Goal: Task Accomplishment & Management: Use online tool/utility

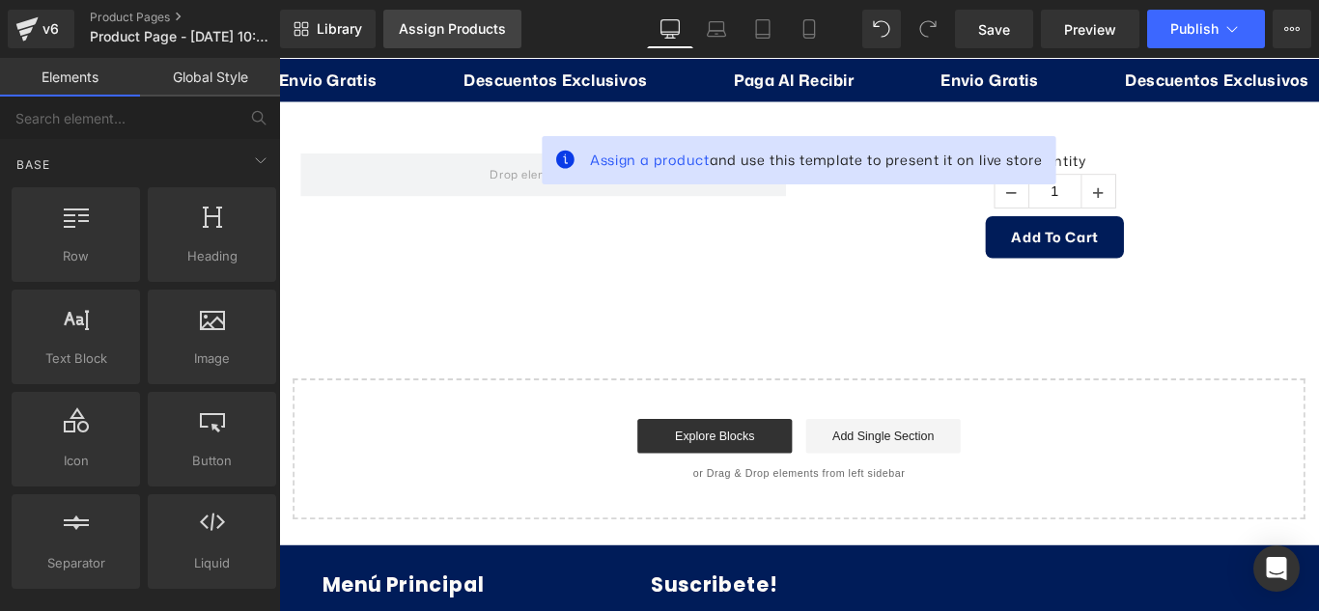
click at [472, 26] on div "Assign Products" at bounding box center [452, 28] width 107 height 15
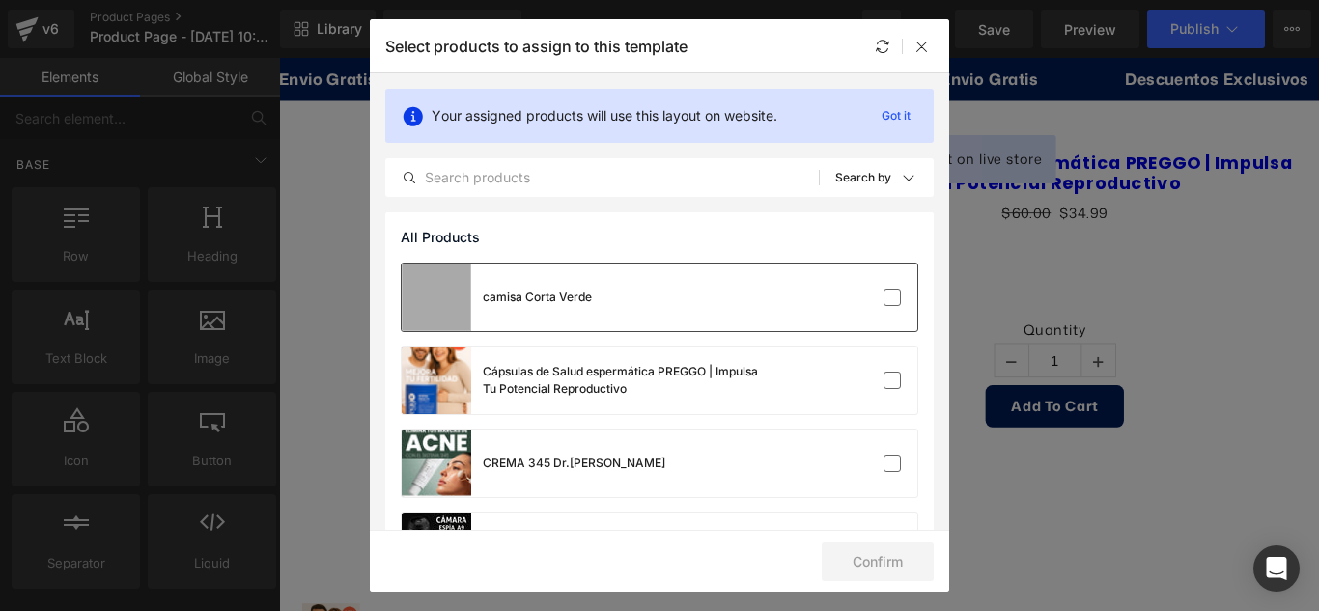
click at [721, 317] on div "camisa Corta Verde" at bounding box center [659, 298] width 515 height 68
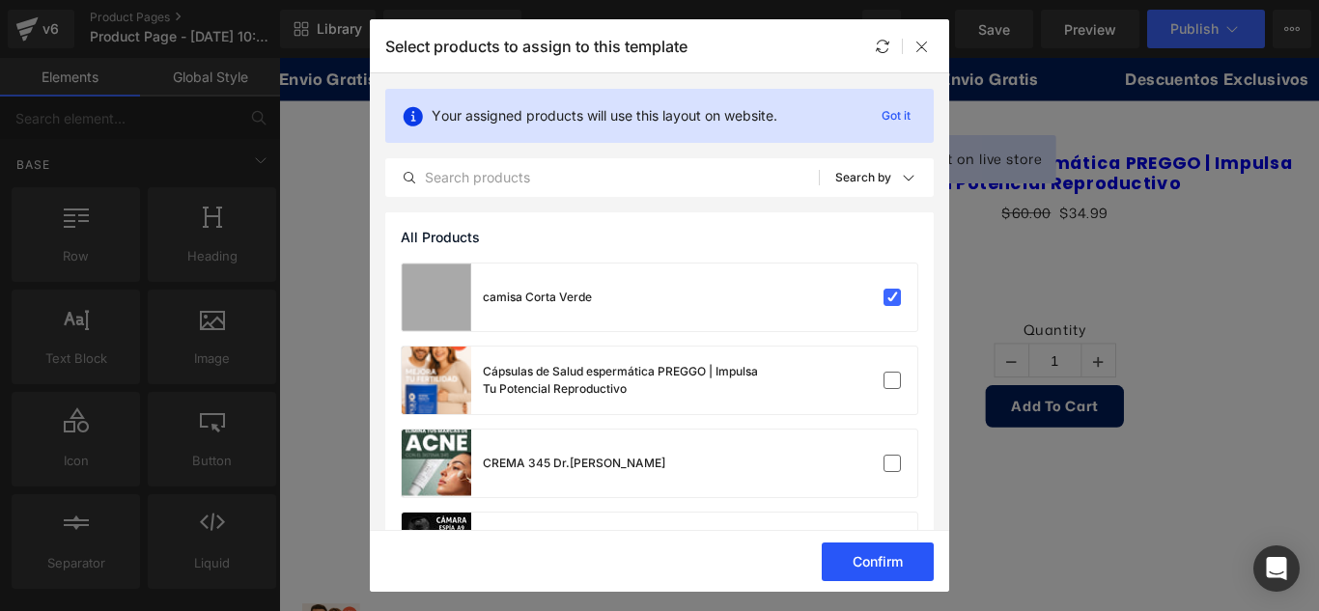
click at [881, 562] on button "Confirm" at bounding box center [878, 562] width 112 height 39
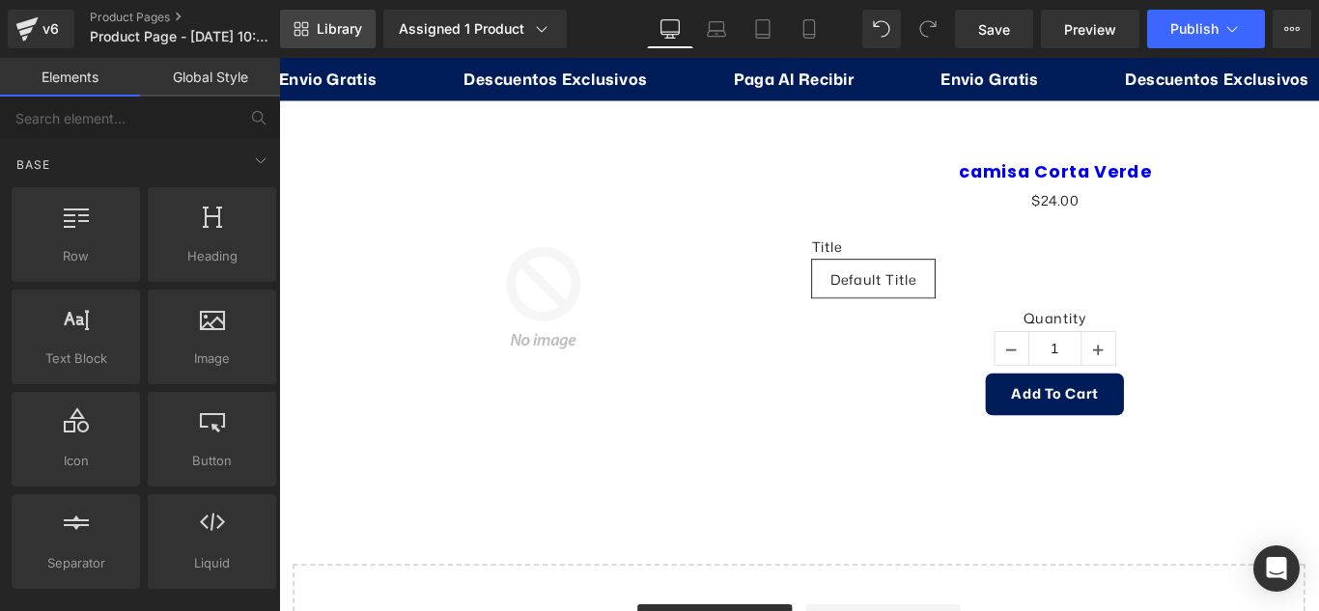
click at [364, 29] on link "Library" at bounding box center [328, 29] width 96 height 39
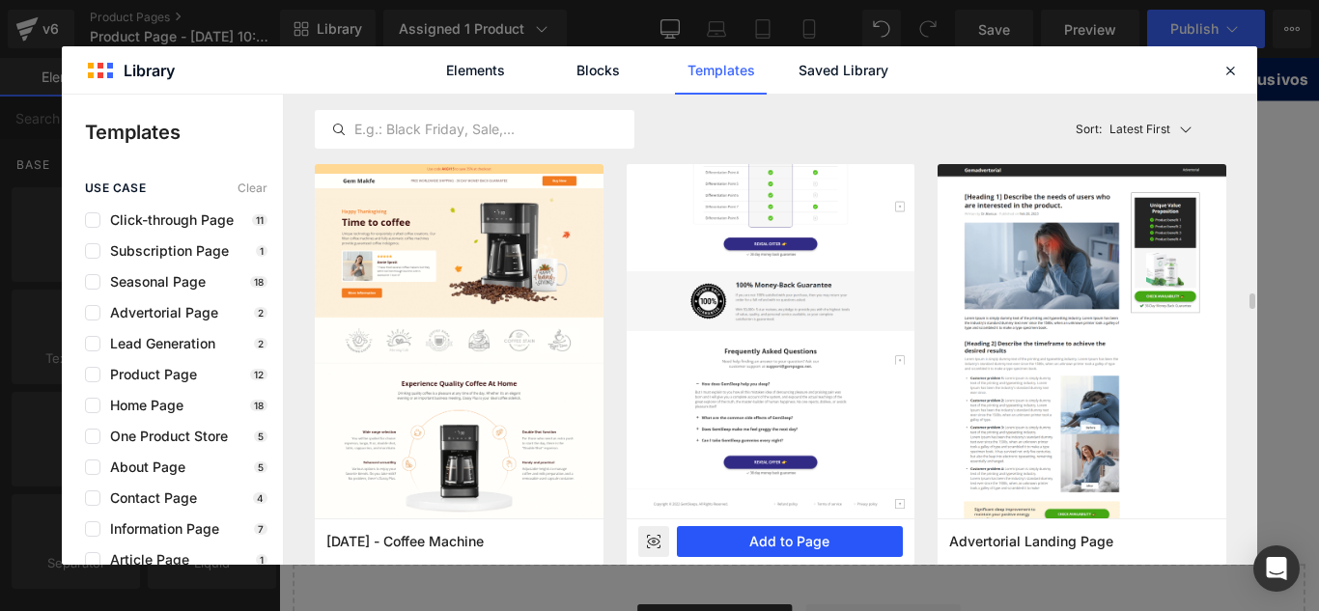
scroll to position [386, 0]
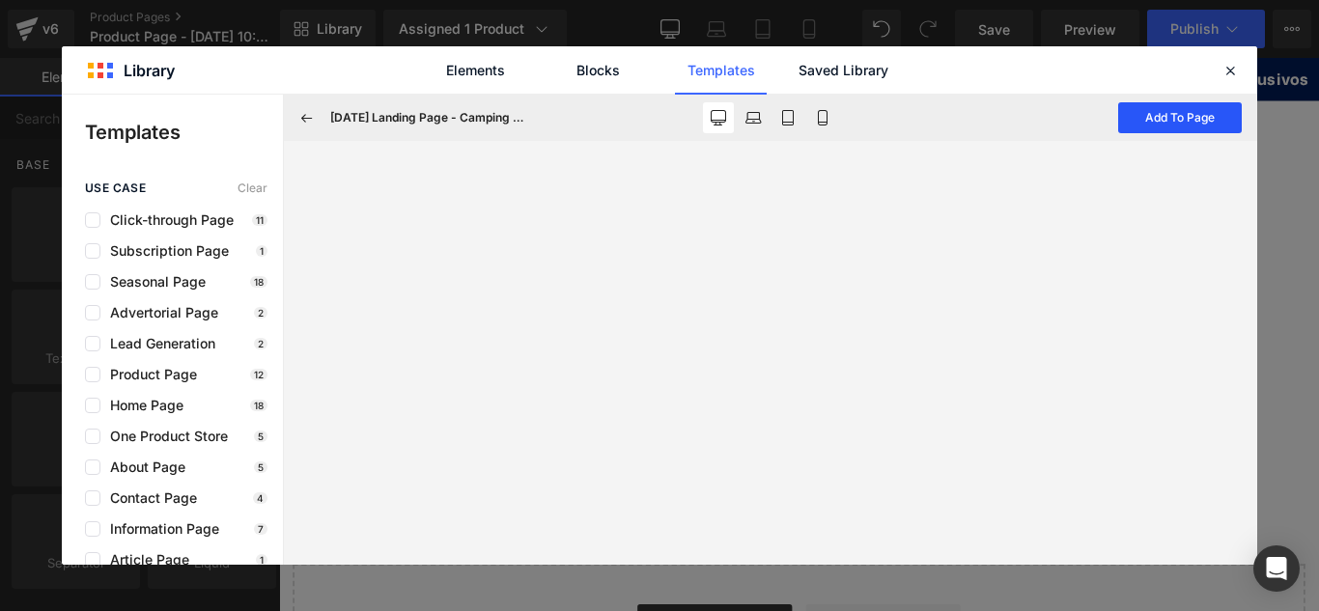
click at [1170, 119] on button "Add To Page" at bounding box center [1180, 117] width 124 height 31
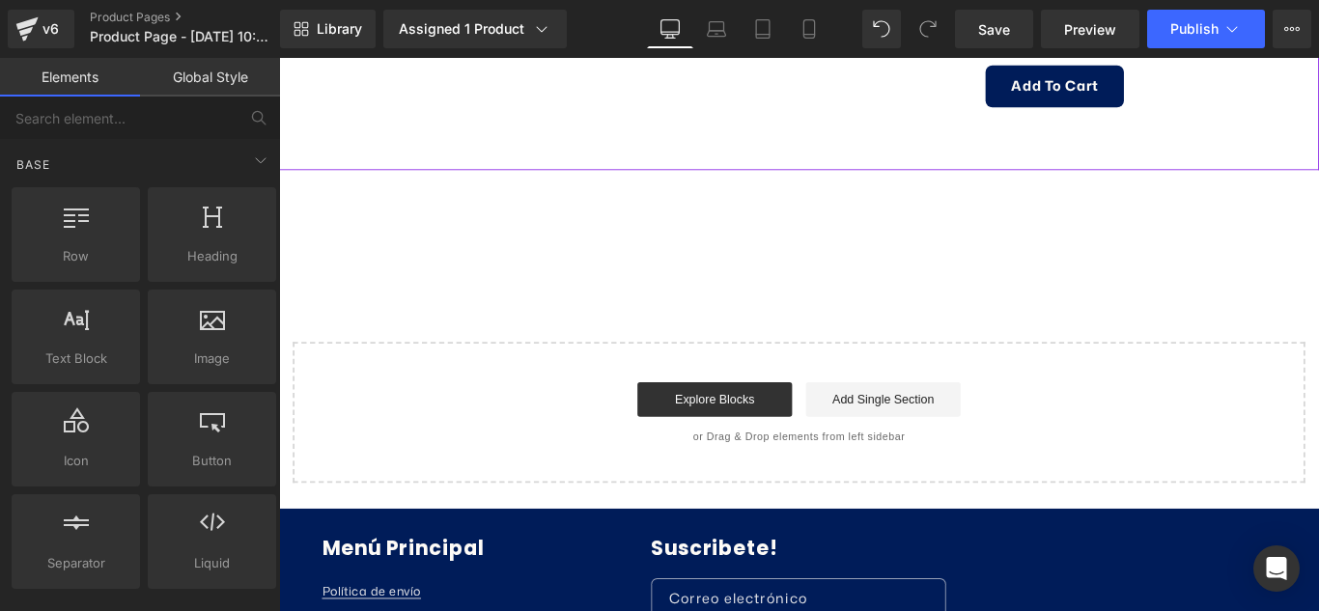
scroll to position [372, 0]
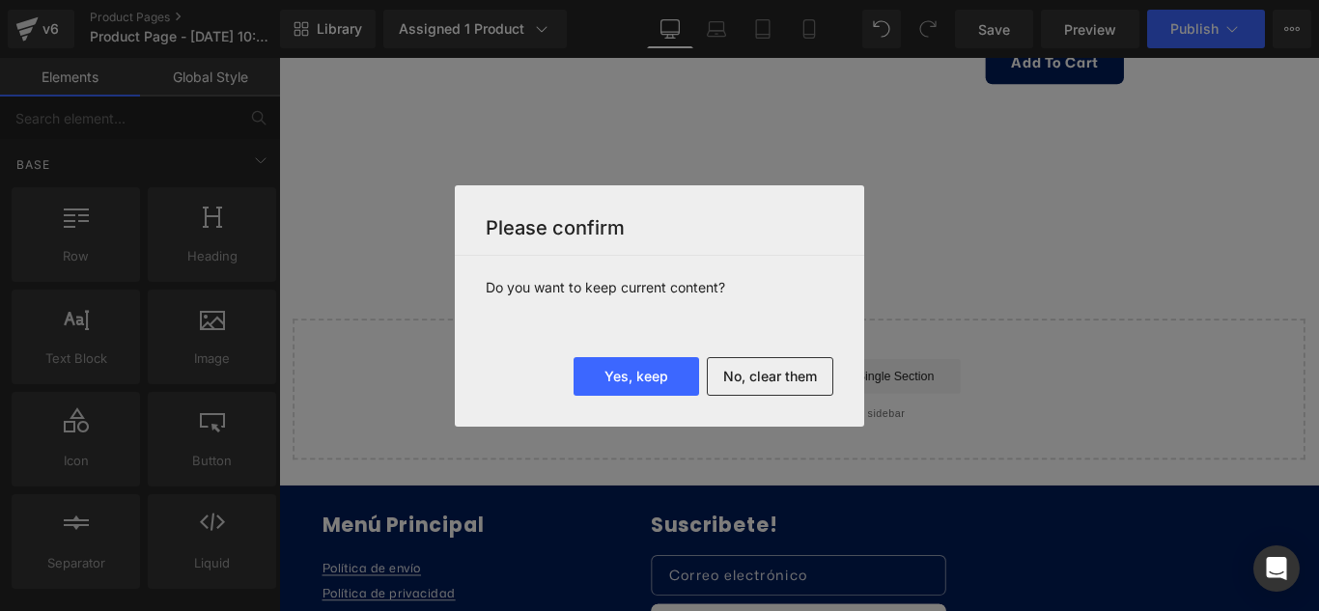
click at [644, 389] on button "Yes, keep" at bounding box center [635, 376] width 125 height 39
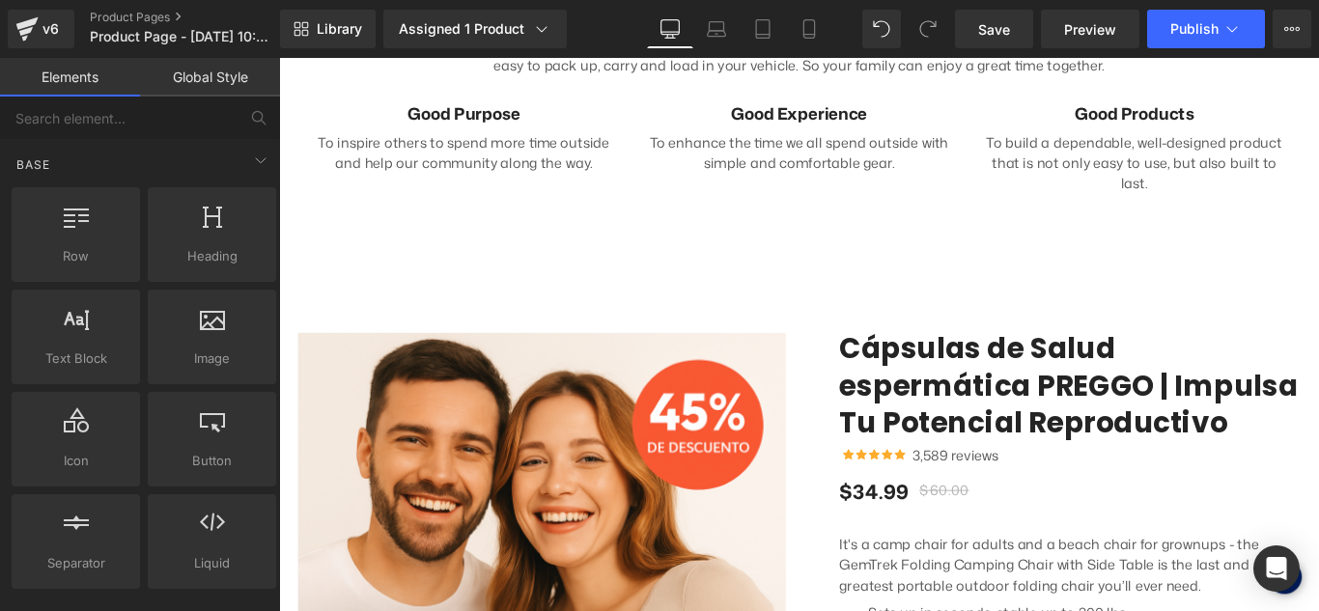
scroll to position [3075, 0]
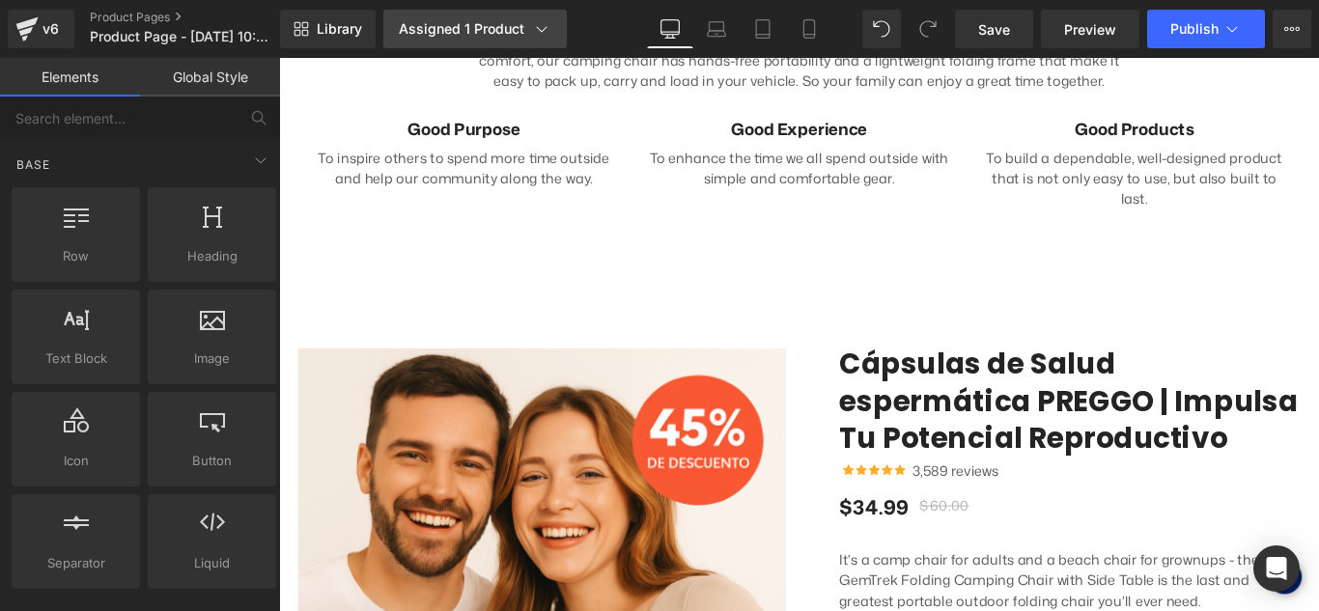
click at [532, 19] on icon at bounding box center [541, 28] width 19 height 19
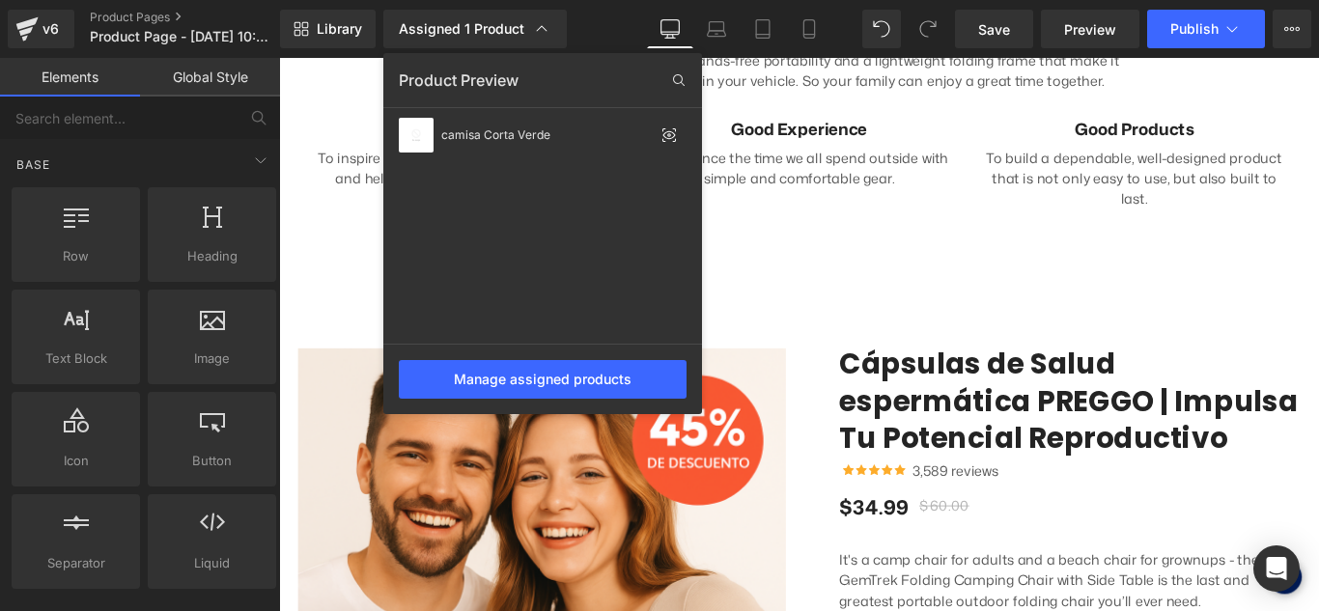
click at [624, 6] on div "Library Assigned 1 Product Product Preview camisa Corta Verde Manage assigned p…" at bounding box center [799, 29] width 1039 height 58
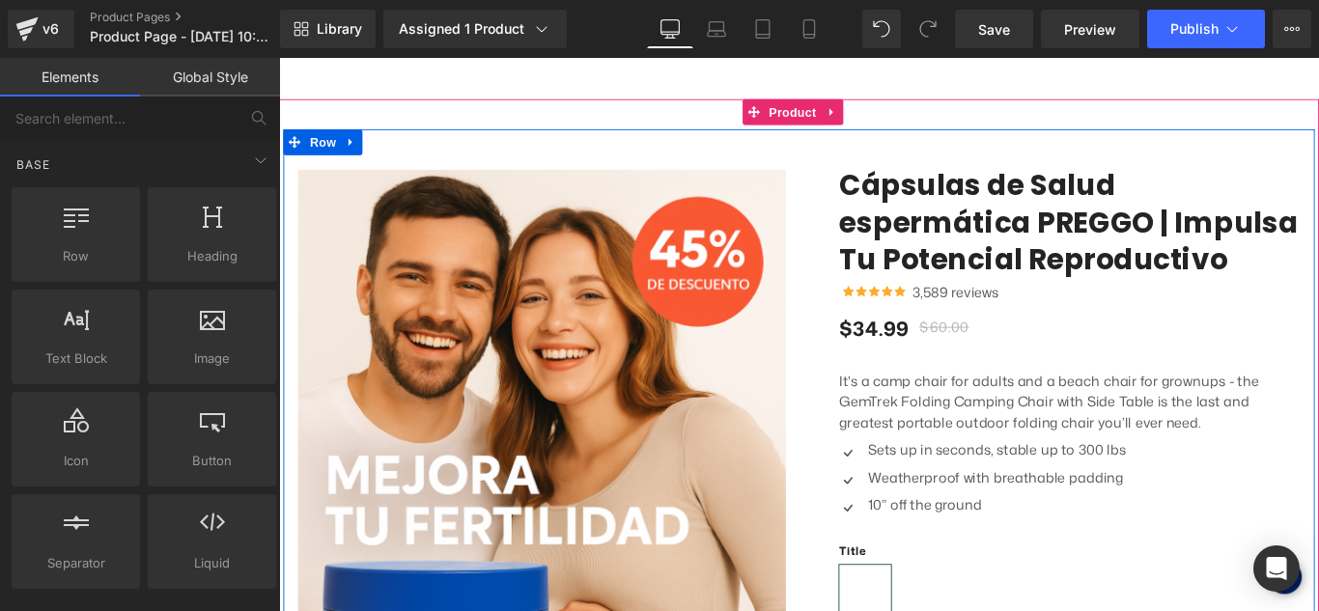
scroll to position [3171, 0]
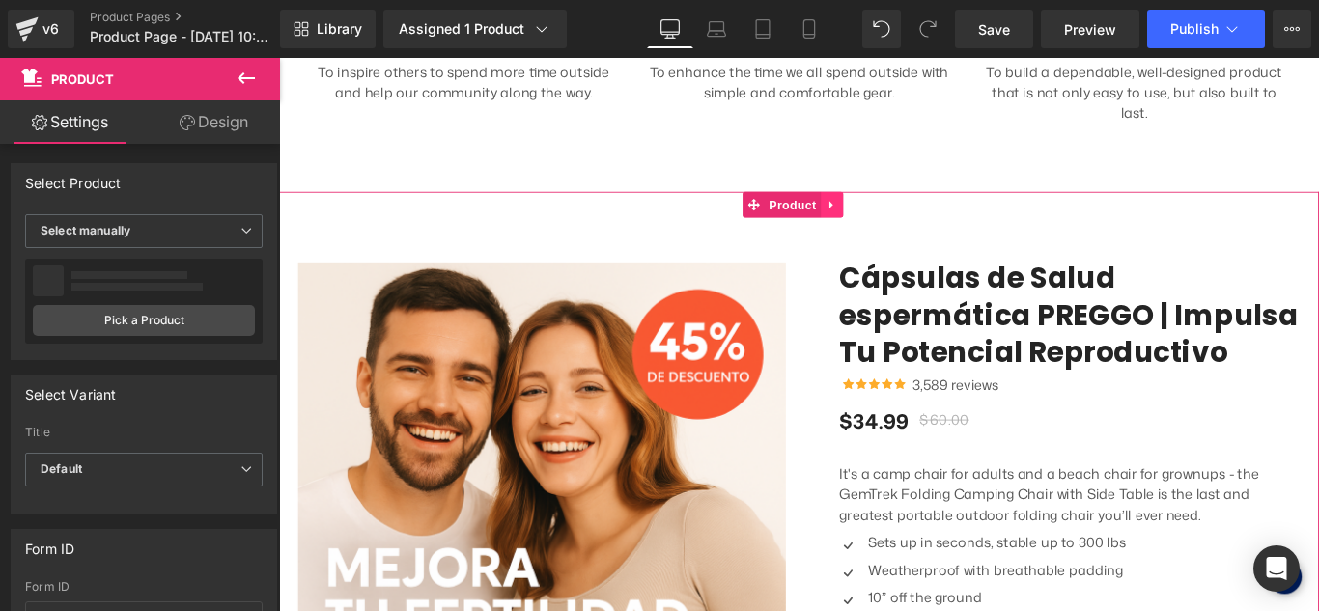
click at [899, 219] on icon at bounding box center [899, 223] width 4 height 9
click at [913, 216] on icon at bounding box center [912, 223] width 14 height 14
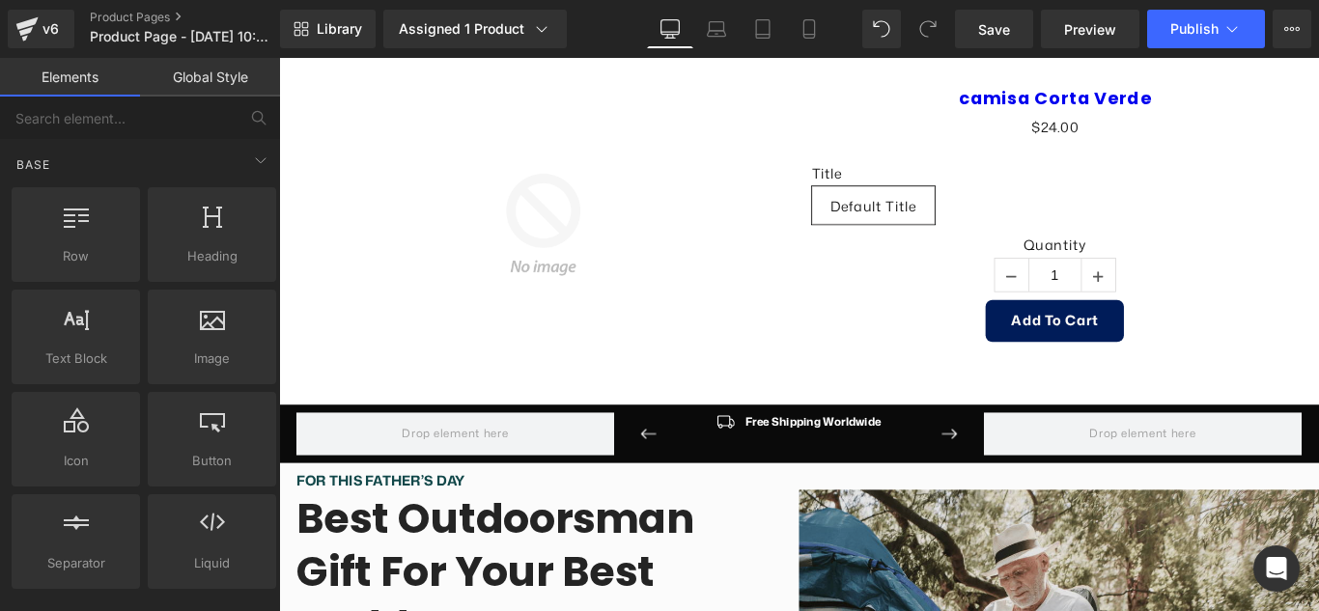
scroll to position [0, 0]
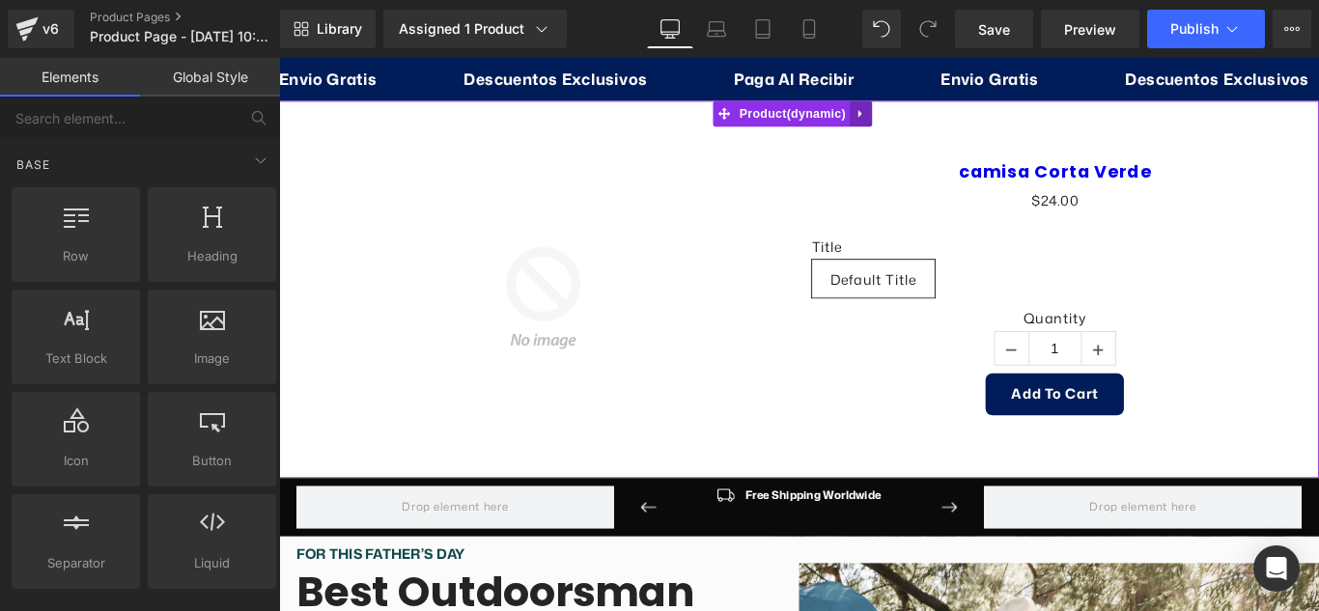
click at [920, 116] on link at bounding box center [932, 120] width 25 height 29
click at [950, 118] on icon at bounding box center [945, 121] width 14 height 14
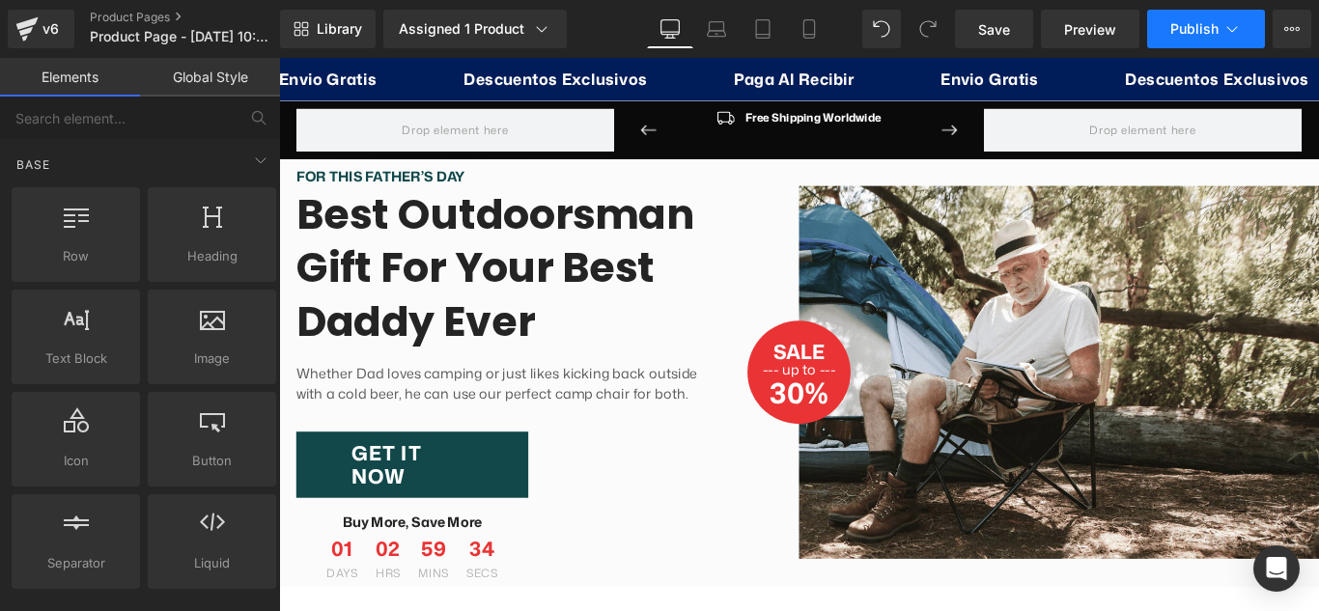
click at [1211, 25] on span "Publish" at bounding box center [1194, 28] width 48 height 15
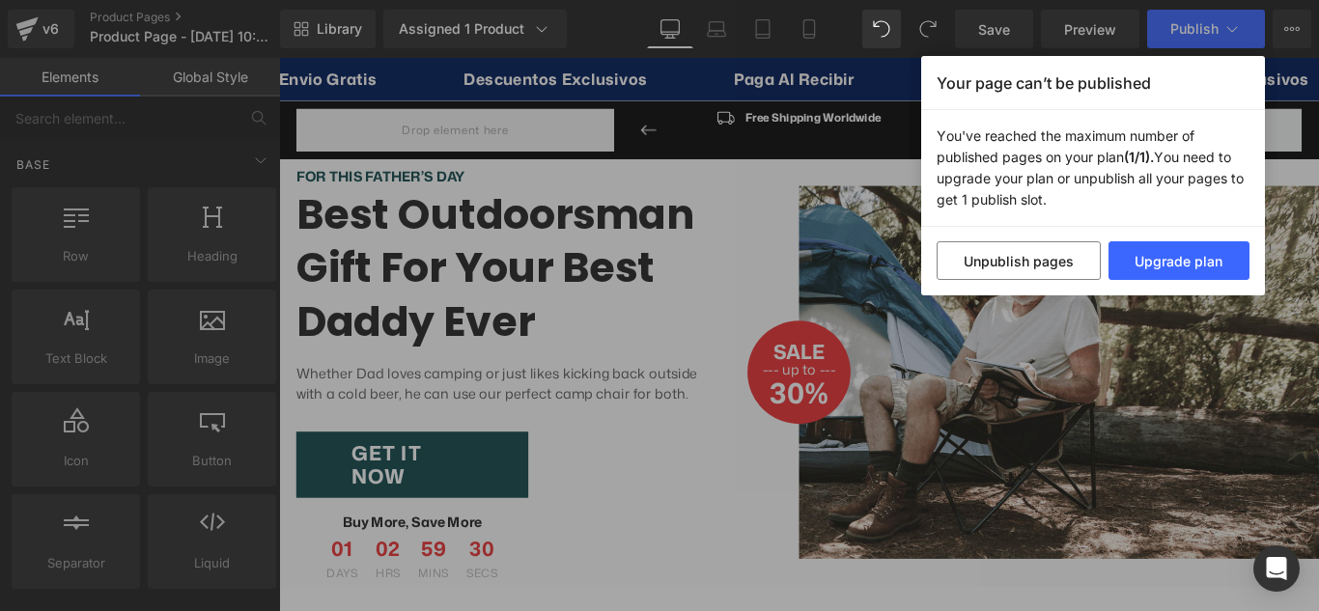
drag, startPoint x: 1066, startPoint y: 204, endPoint x: 985, endPoint y: 186, distance: 82.9
click at [985, 186] on p "You've reached the maximum number of published pages on your plan (1/1). You ne…" at bounding box center [1093, 168] width 344 height 117
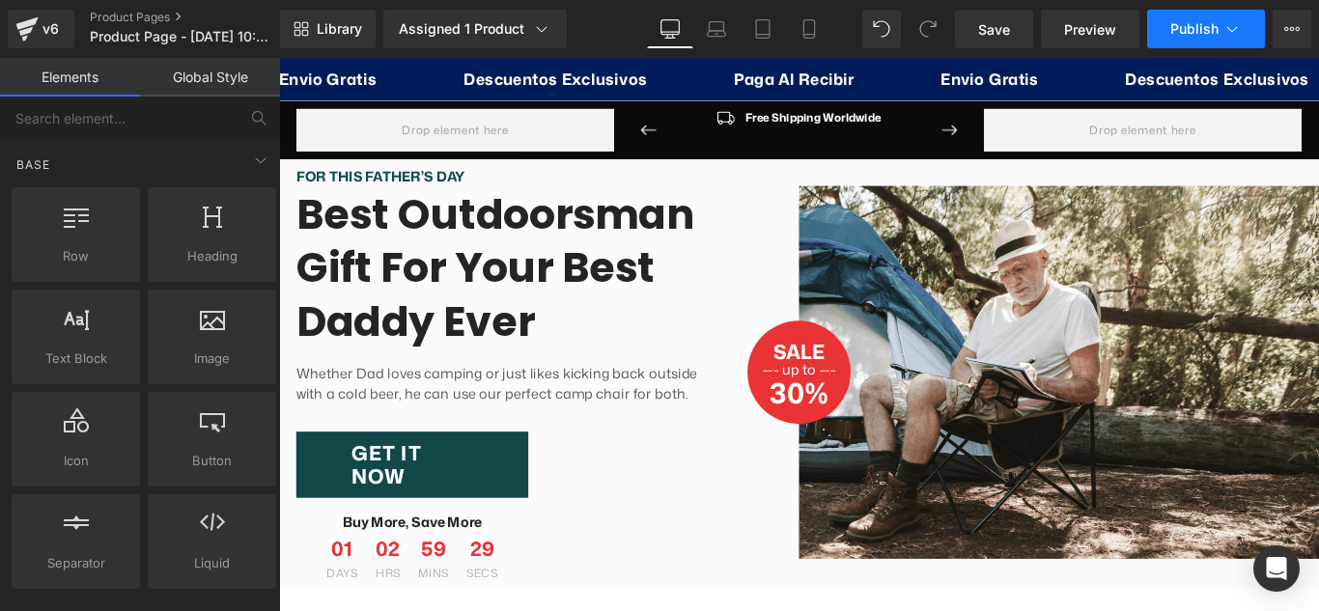
click at [1181, 33] on span "Publish" at bounding box center [1194, 28] width 48 height 15
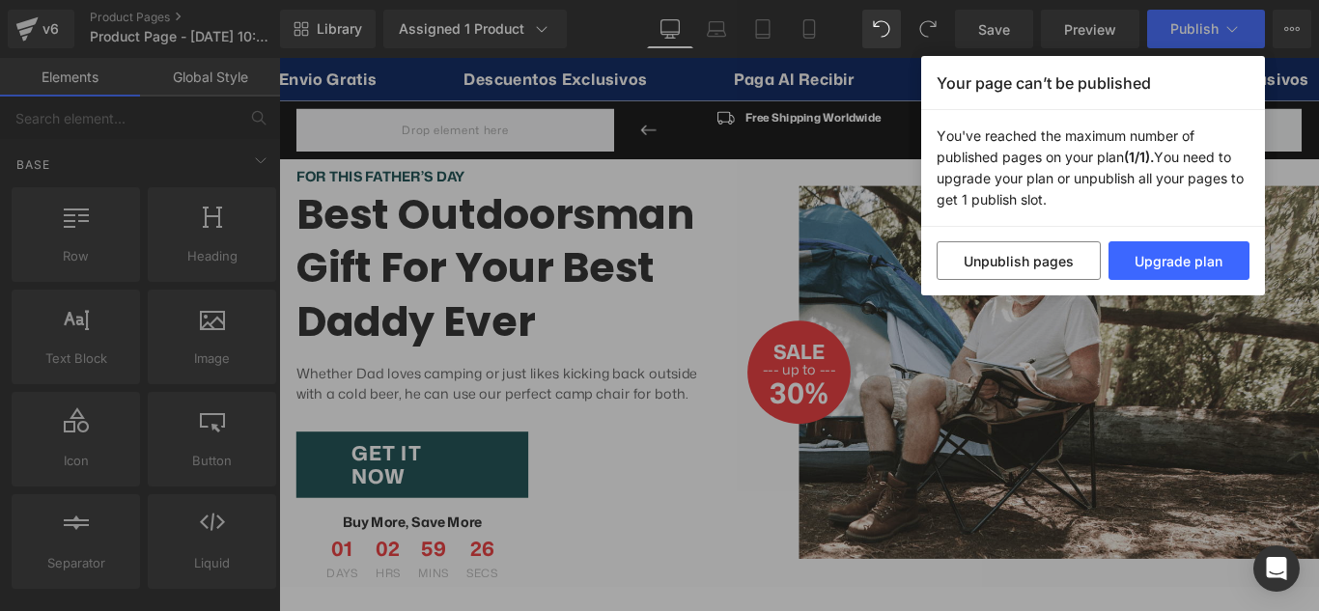
drag, startPoint x: 935, startPoint y: 132, endPoint x: 824, endPoint y: 150, distance: 112.4
click at [1078, 205] on p "You've reached the maximum number of published pages on your plan (1/1). You ne…" at bounding box center [1093, 168] width 344 height 117
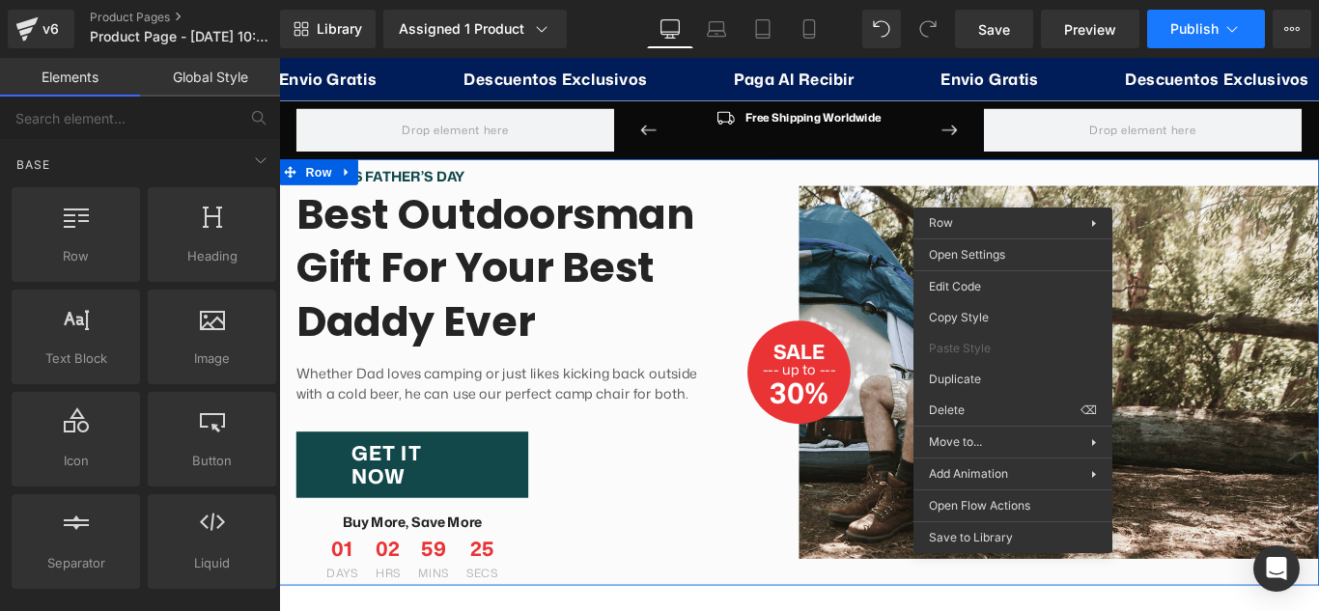
click at [1179, 30] on span "Publish" at bounding box center [1194, 28] width 48 height 15
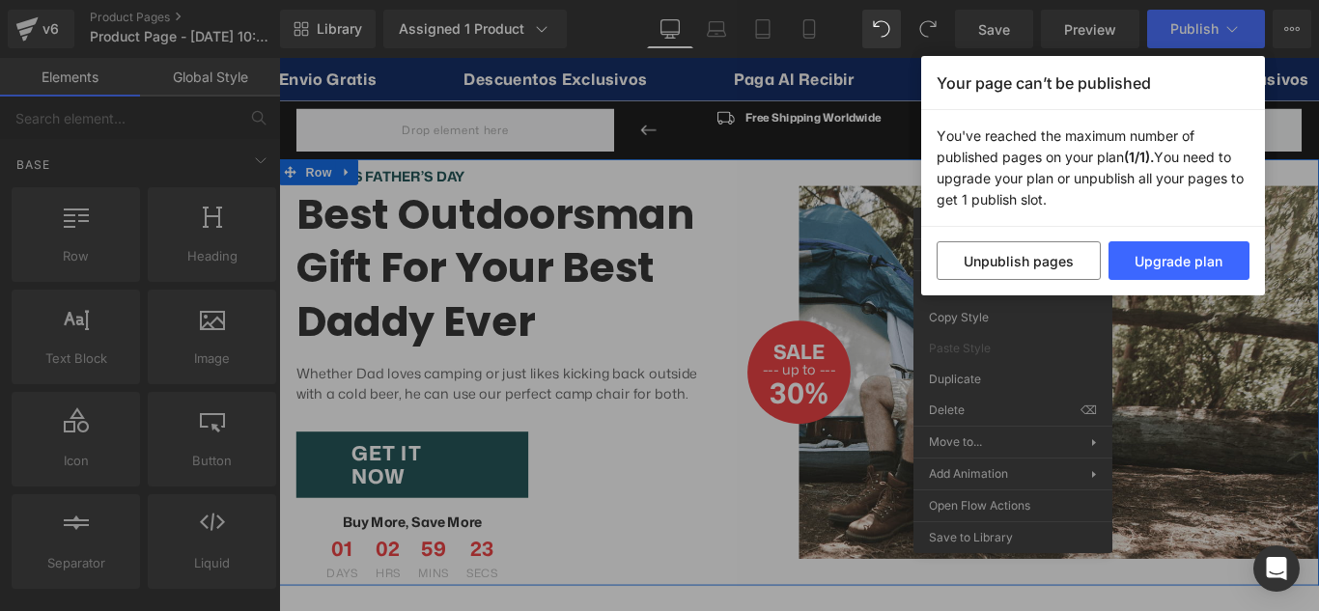
copy p "You've reached the maximum number of published pages on your plan (1/1). You ne…"
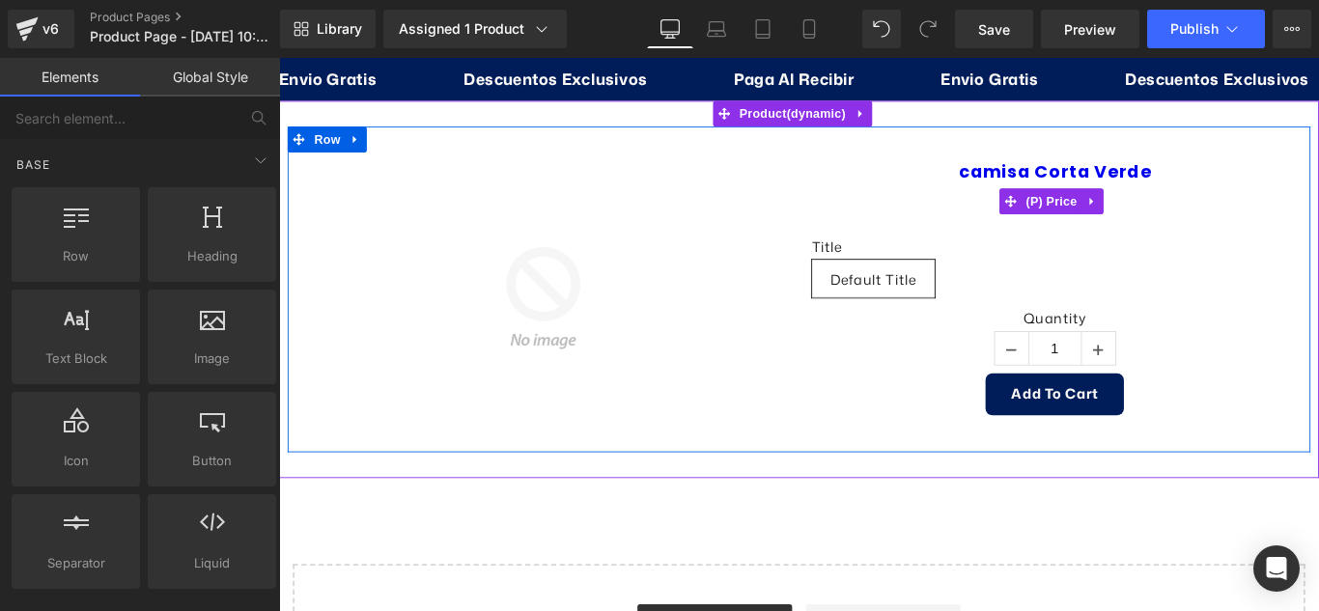
click at [1318, 205] on div "$0 $24.00" at bounding box center [1150, 219] width 545 height 28
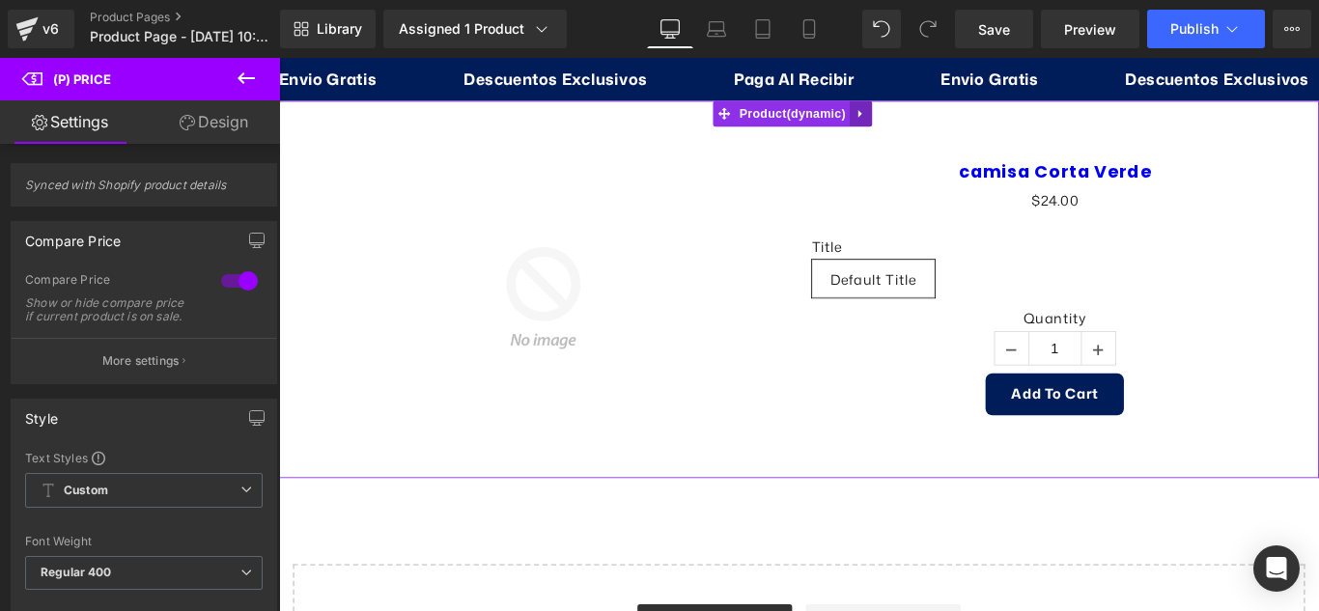
click at [933, 122] on icon at bounding box center [932, 121] width 4 height 9
click at [949, 114] on icon at bounding box center [945, 121] width 14 height 14
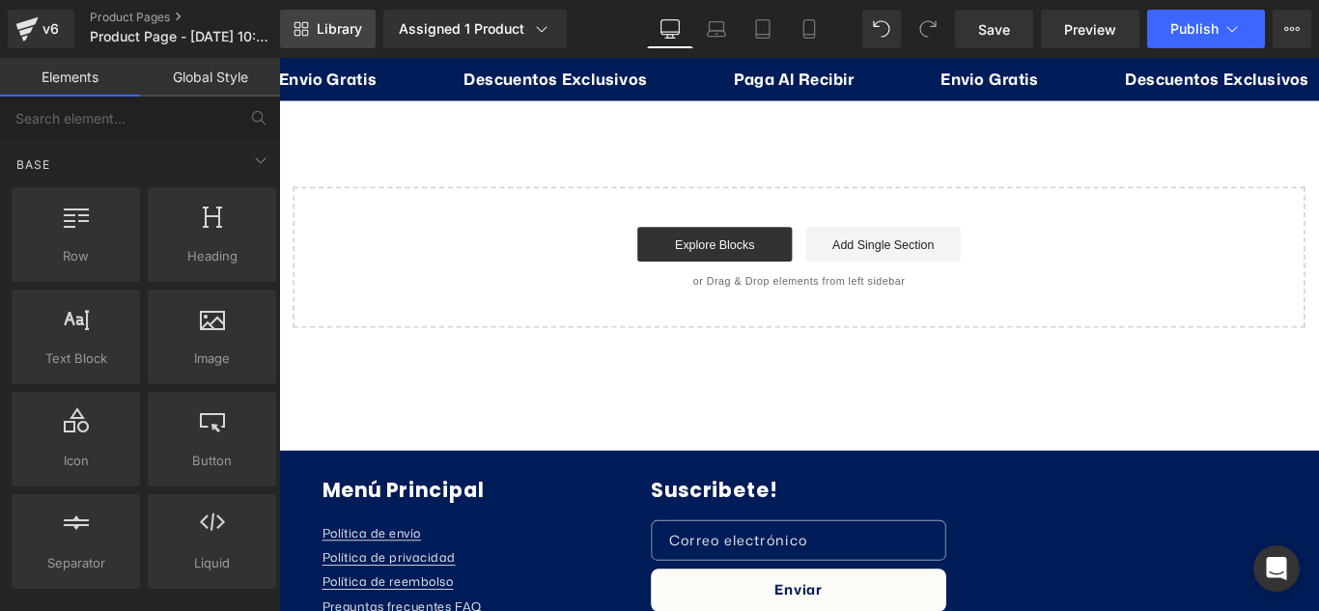
click at [335, 22] on span "Library" at bounding box center [339, 28] width 45 height 17
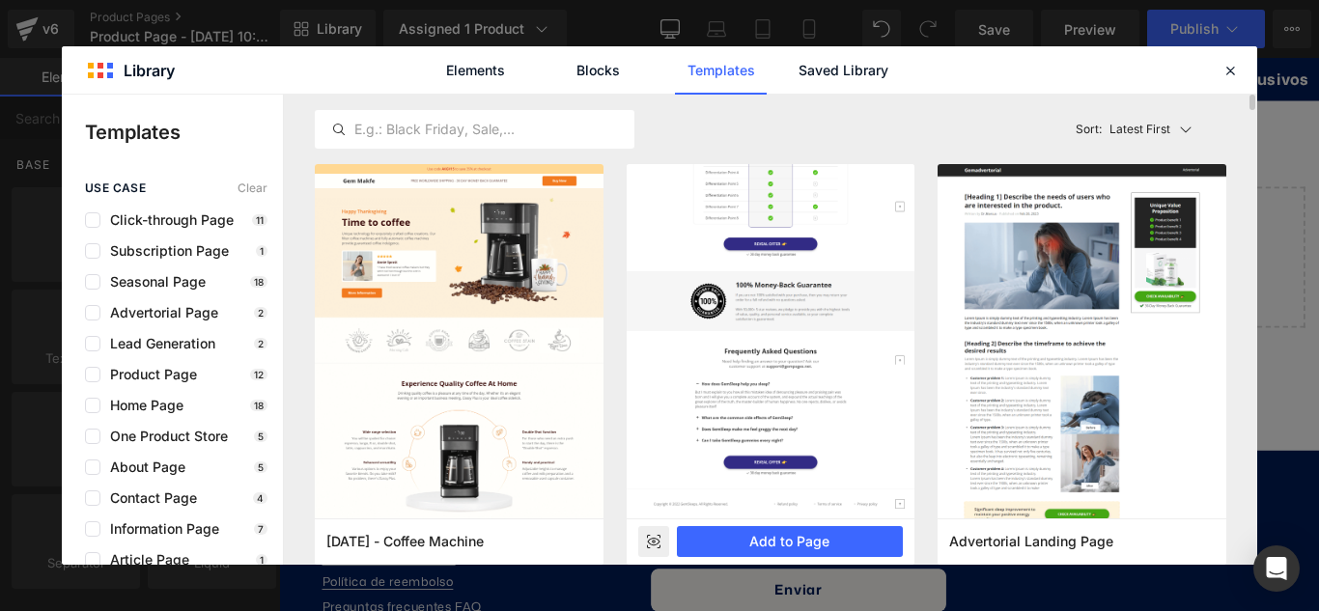
scroll to position [290, 0]
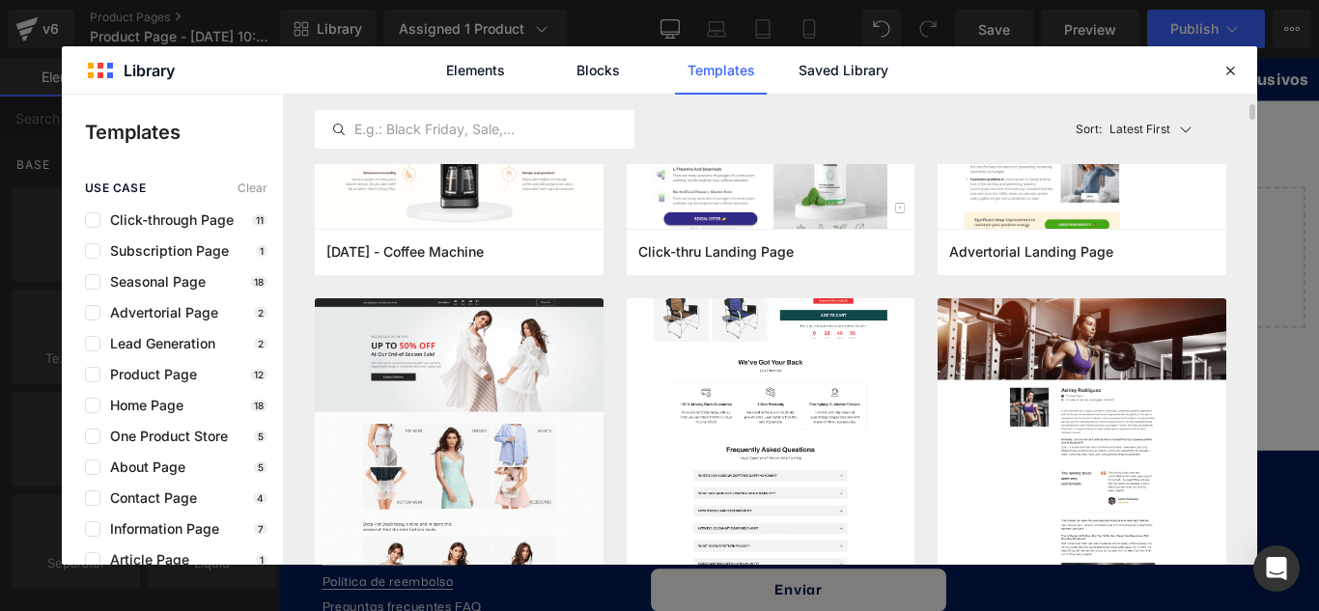
click at [728, 397] on img at bounding box center [771, 64] width 289 height 1177
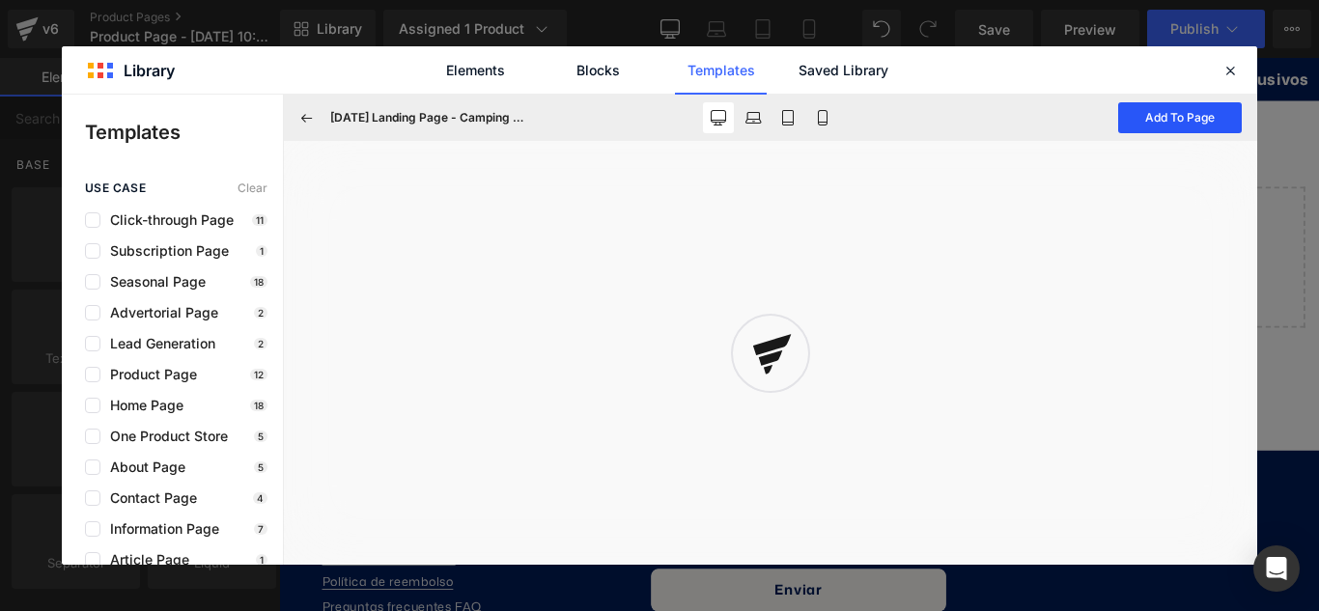
click at [1192, 125] on button "Add To Page" at bounding box center [1180, 117] width 124 height 31
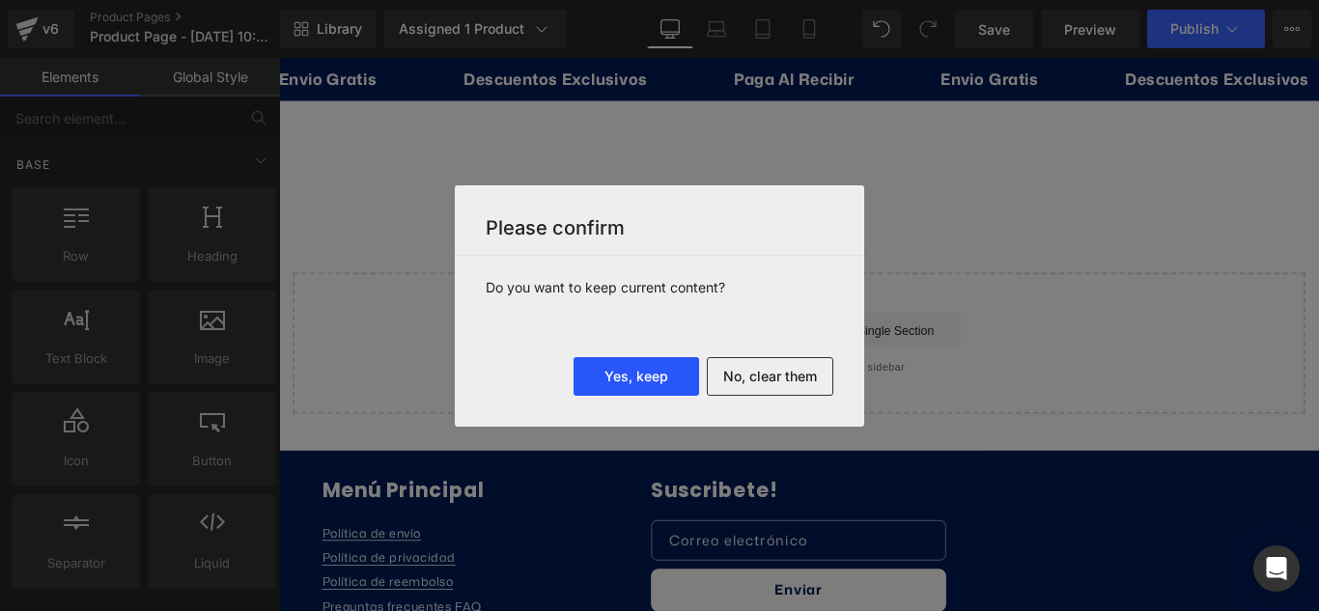
click at [626, 370] on button "Yes, keep" at bounding box center [635, 376] width 125 height 39
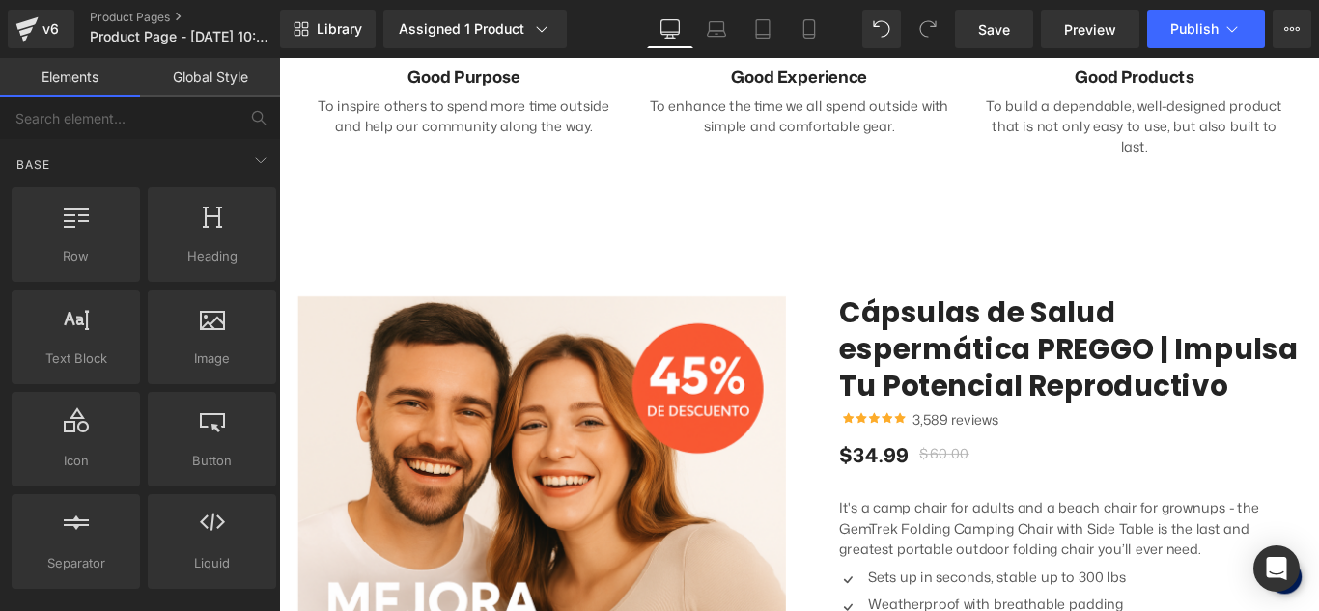
scroll to position [2703, 0]
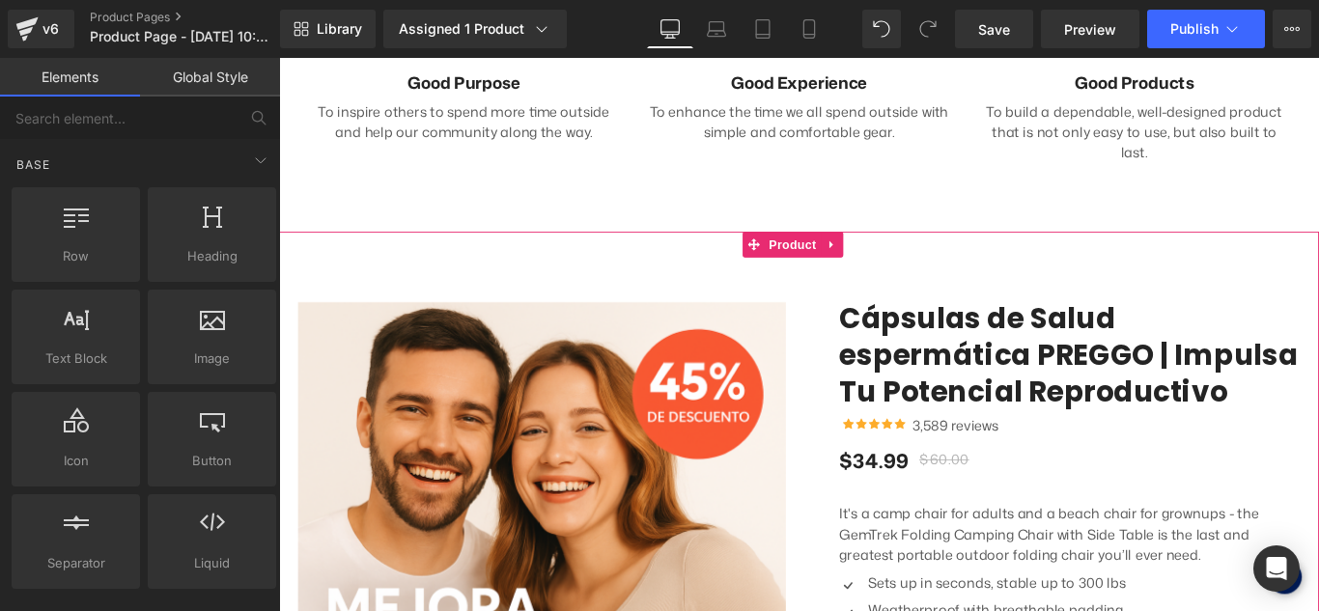
click at [891, 253] on link at bounding box center [899, 267] width 25 height 29
click at [903, 253] on link at bounding box center [912, 267] width 25 height 29
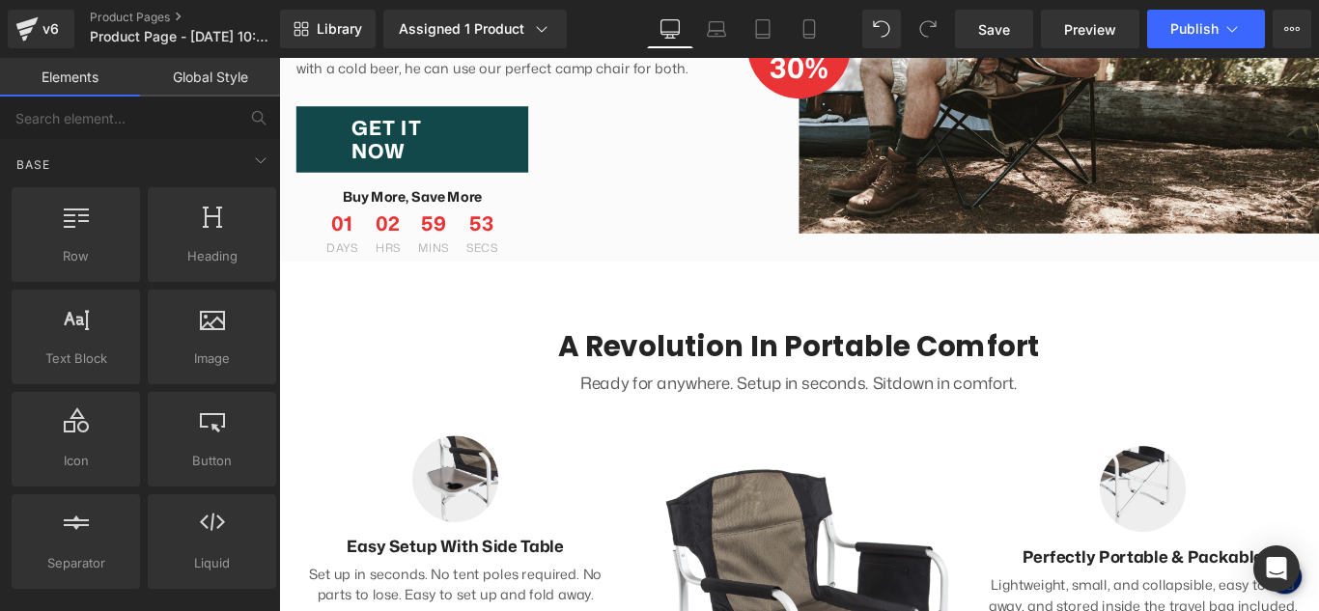
scroll to position [0, 0]
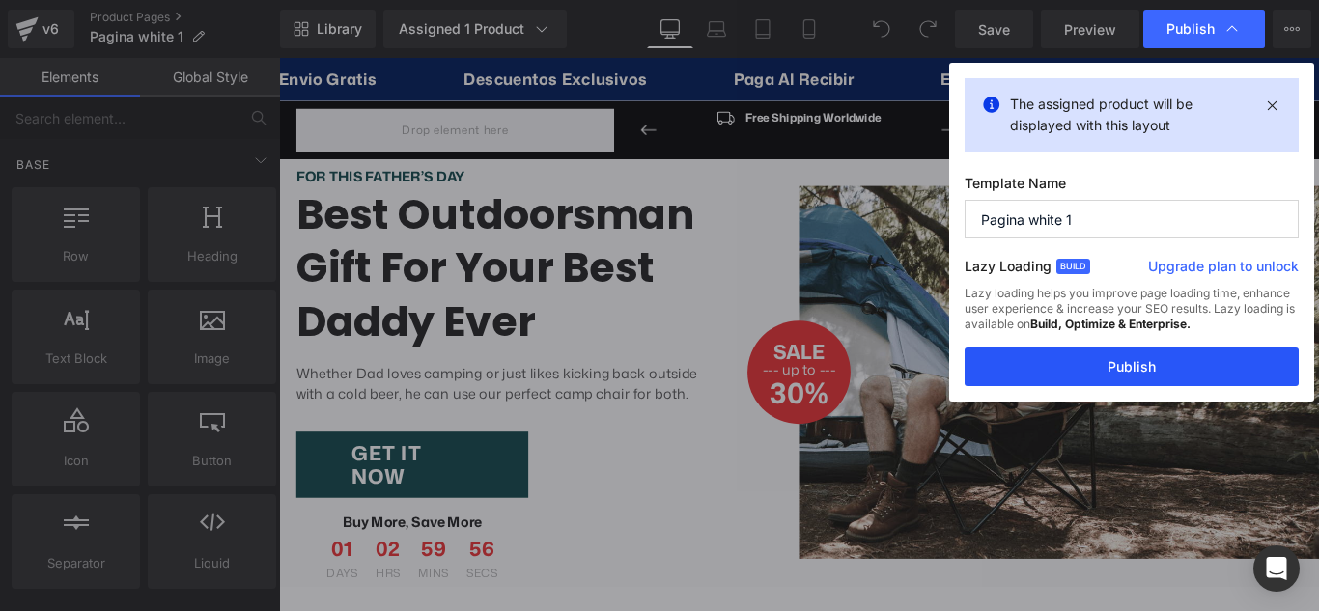
click at [1116, 374] on button "Publish" at bounding box center [1131, 367] width 334 height 39
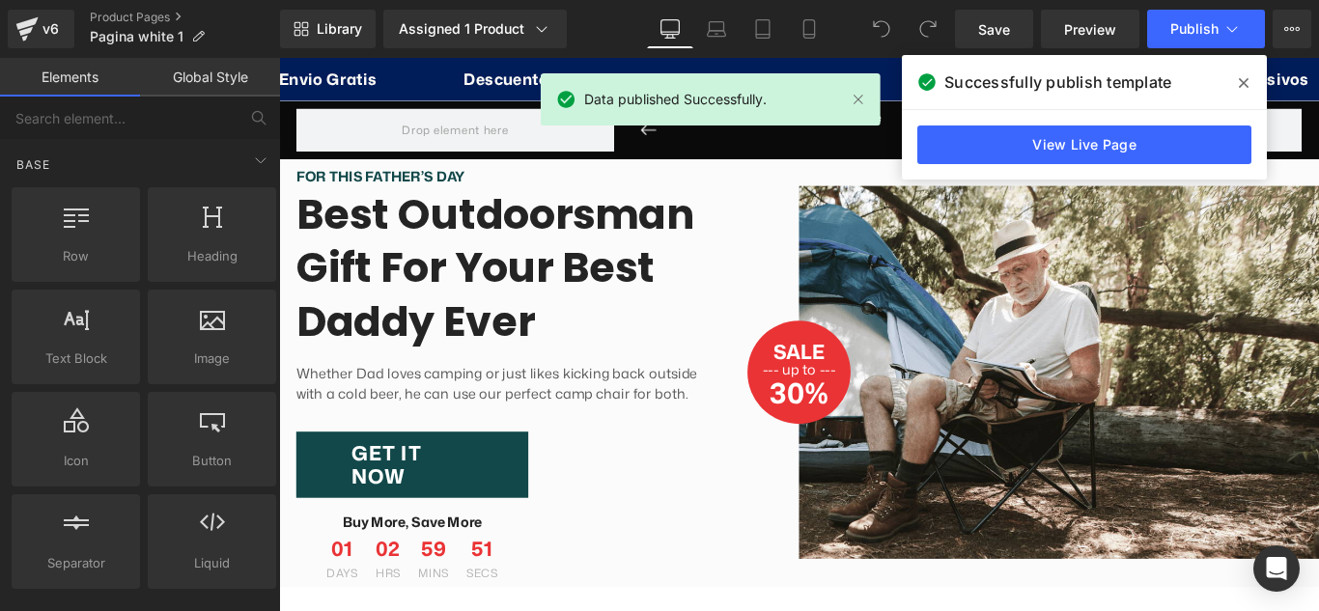
click at [1240, 77] on icon at bounding box center [1244, 82] width 10 height 15
